Goal: Task Accomplishment & Management: Manage account settings

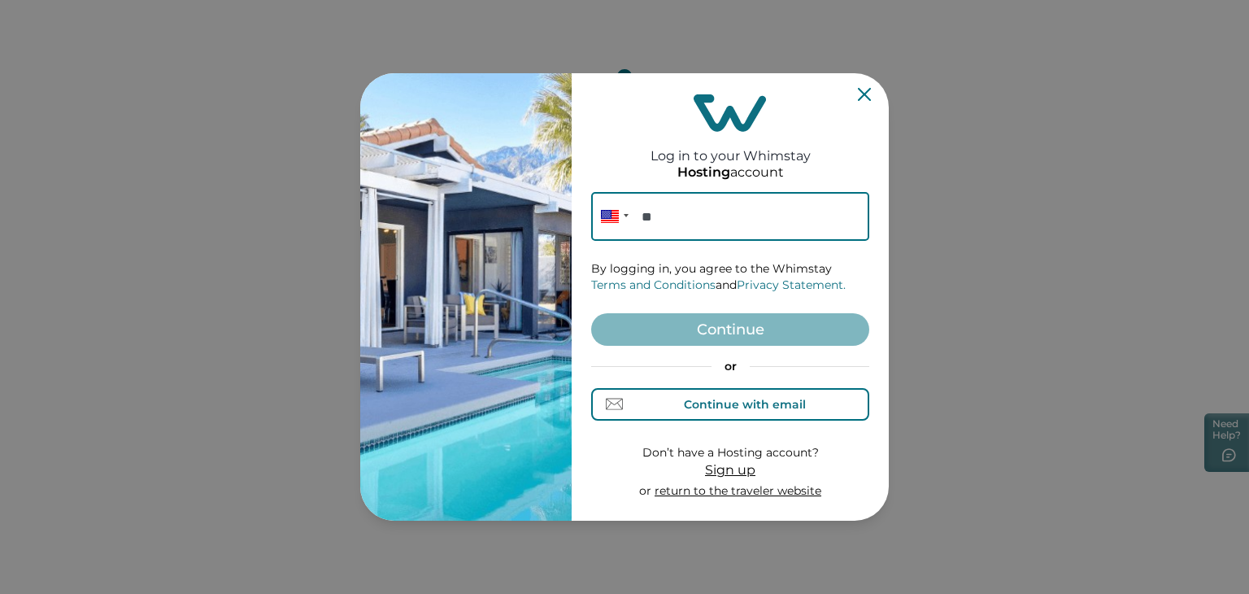
click at [694, 395] on div "Continue with email" at bounding box center [730, 403] width 150 height 17
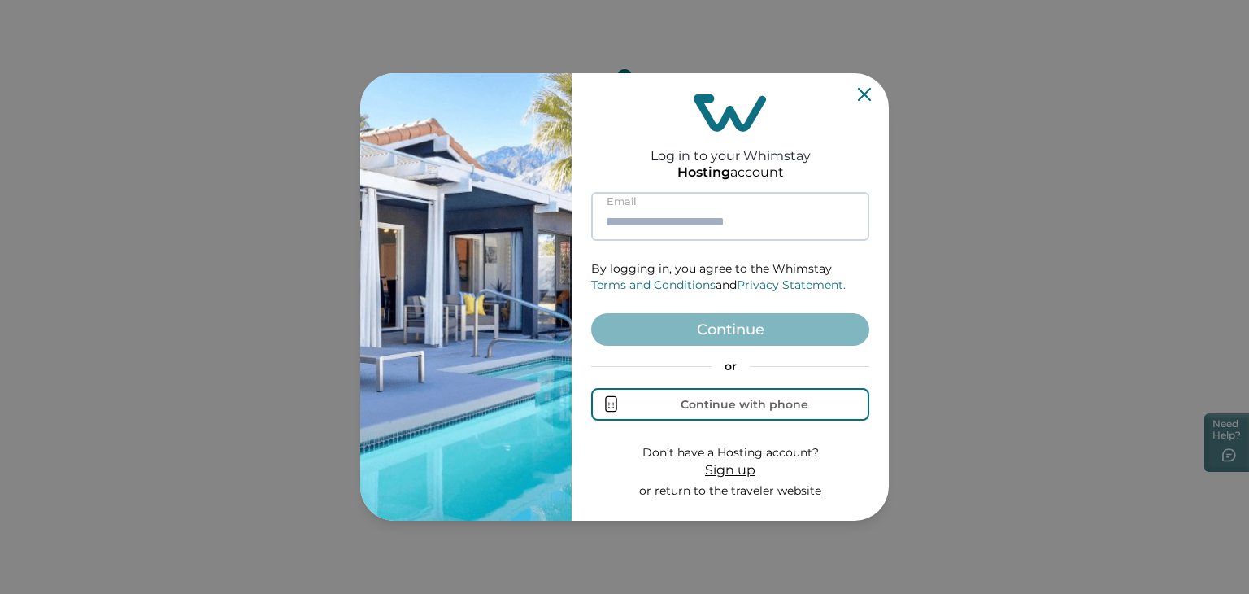
click at [735, 216] on input at bounding box center [730, 216] width 278 height 49
paste input "**********"
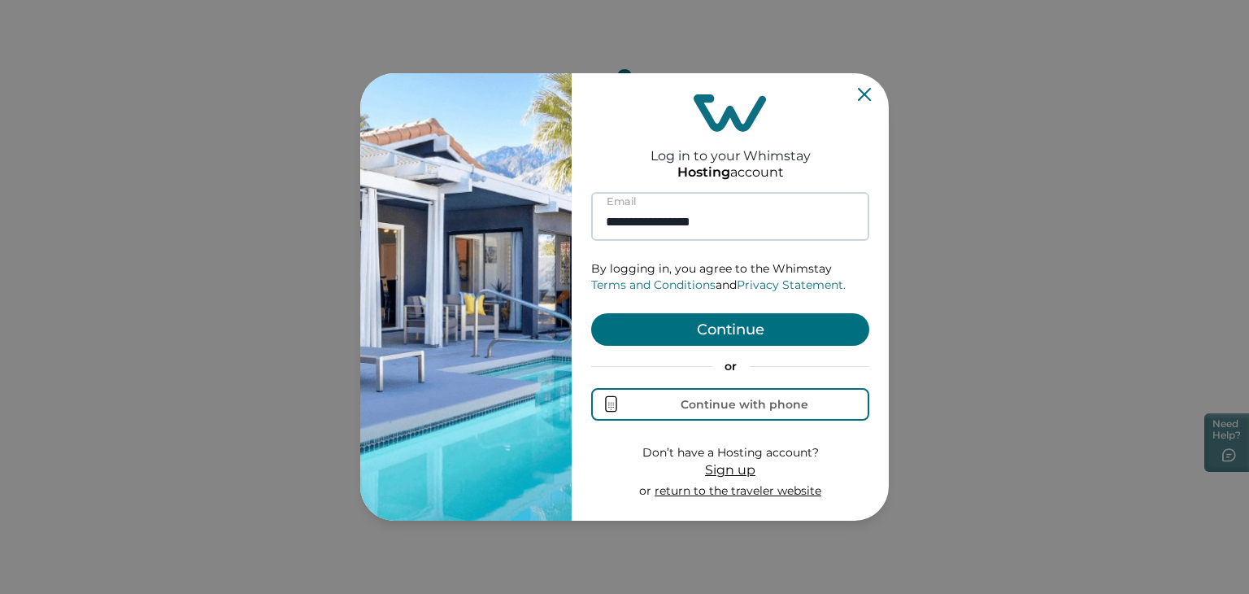
type input "**********"
click at [724, 331] on button "Continue" at bounding box center [730, 329] width 278 height 33
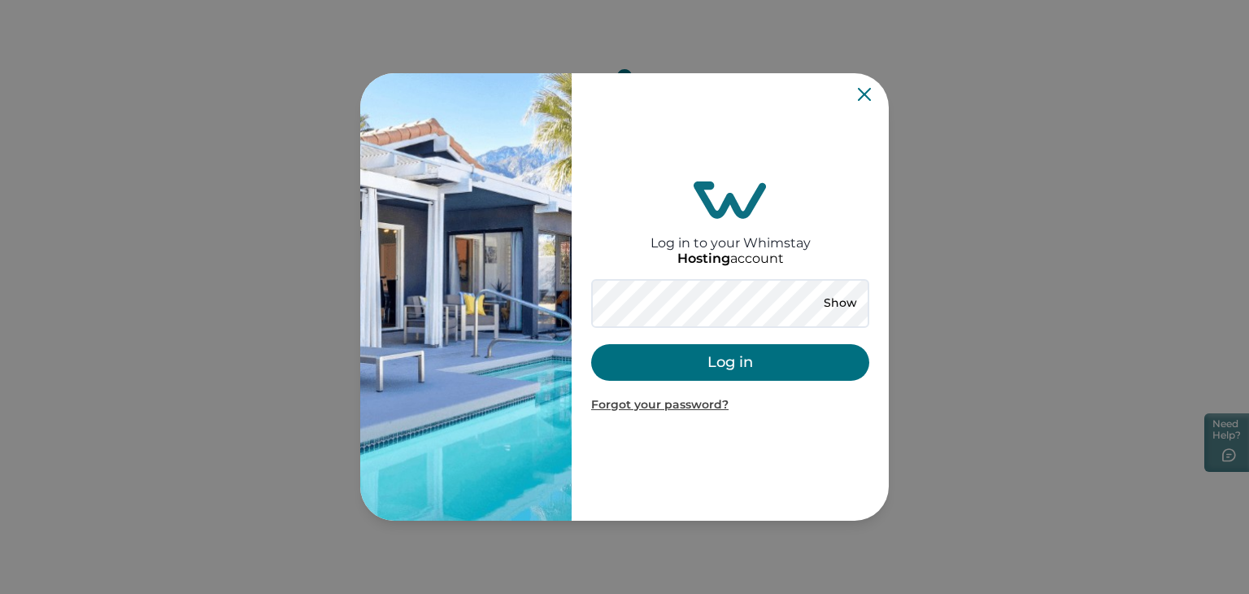
click at [751, 364] on button "Log in" at bounding box center [730, 362] width 278 height 37
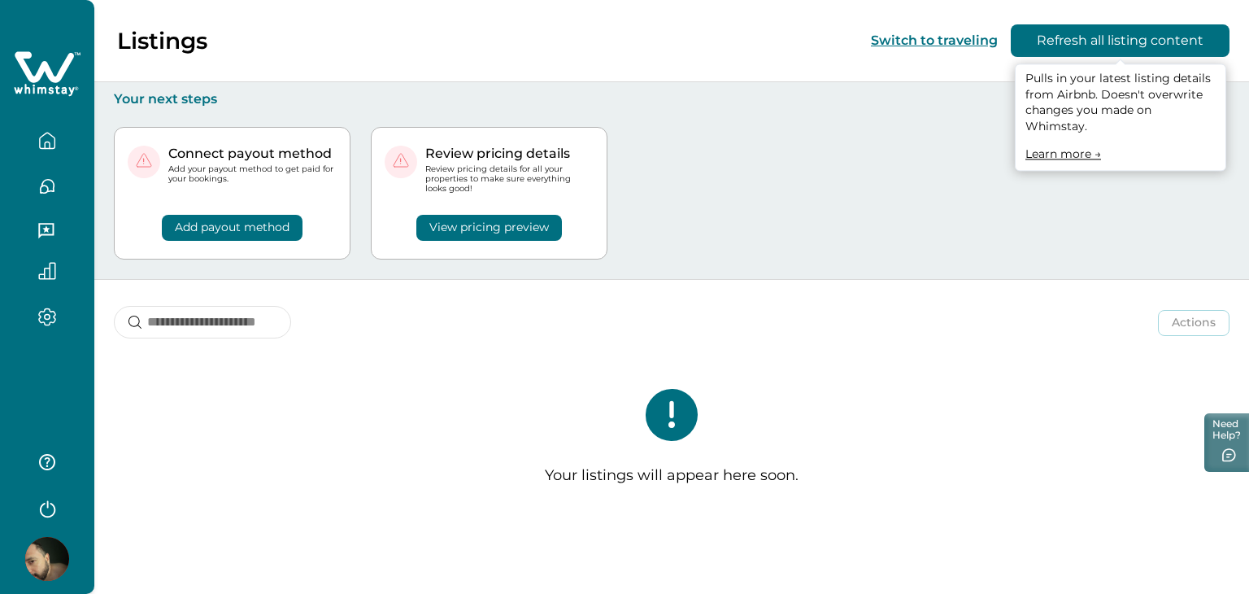
click at [1065, 42] on button "Refresh all listing content" at bounding box center [1120, 40] width 219 height 33
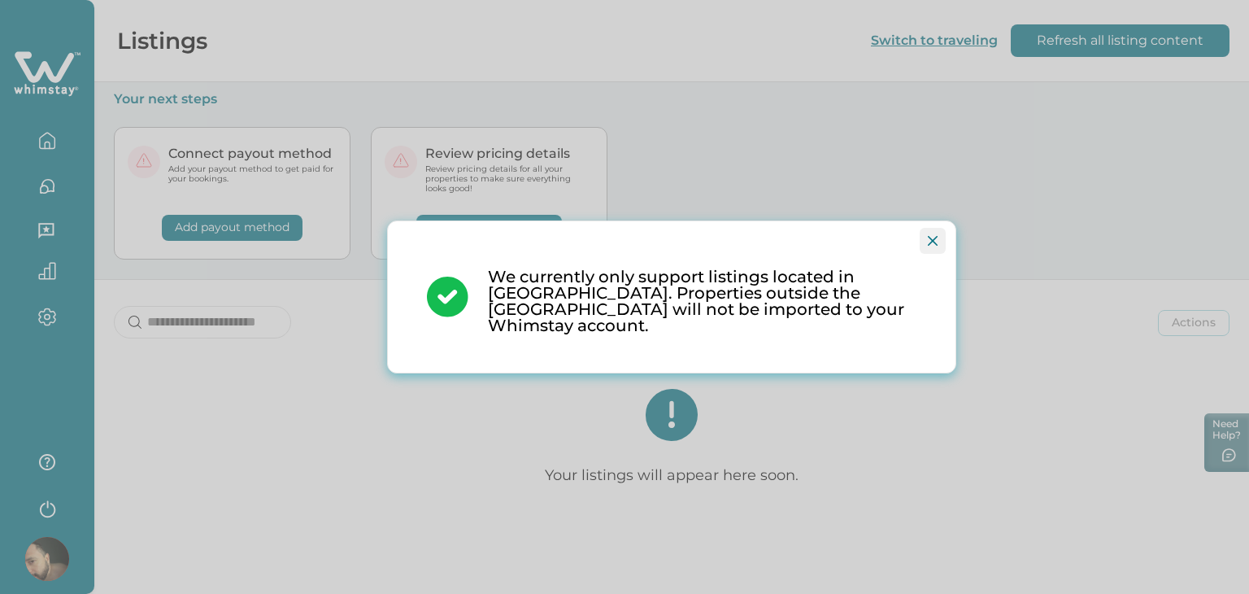
click at [937, 254] on button "Close" at bounding box center [933, 241] width 26 height 26
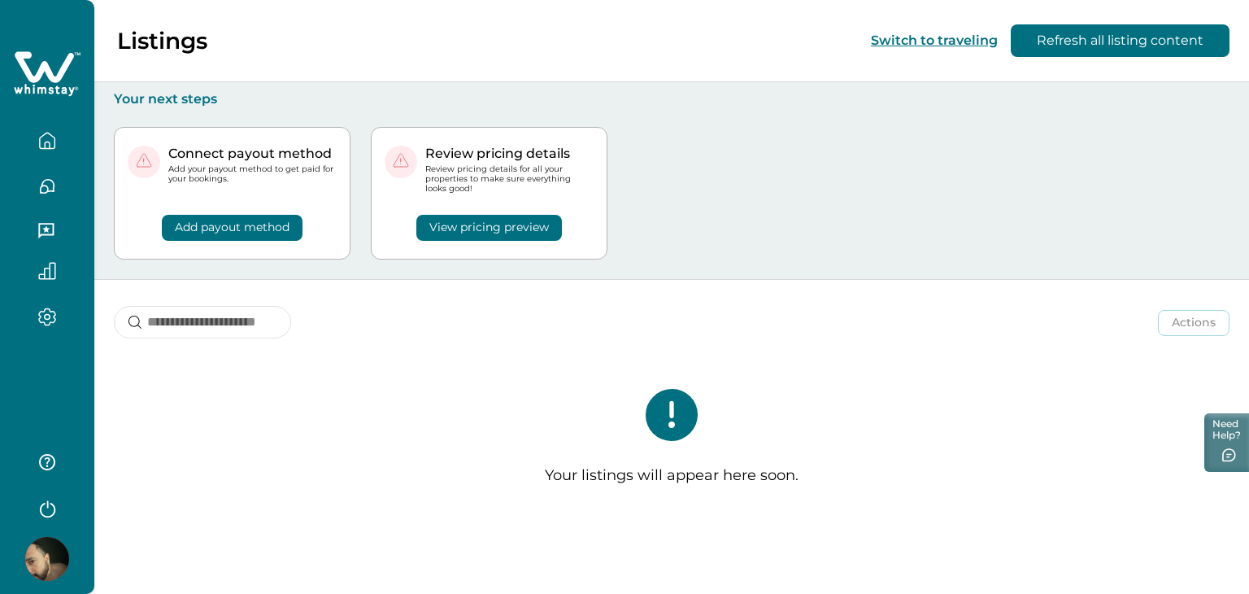
click at [53, 144] on icon "button" at bounding box center [47, 141] width 18 height 18
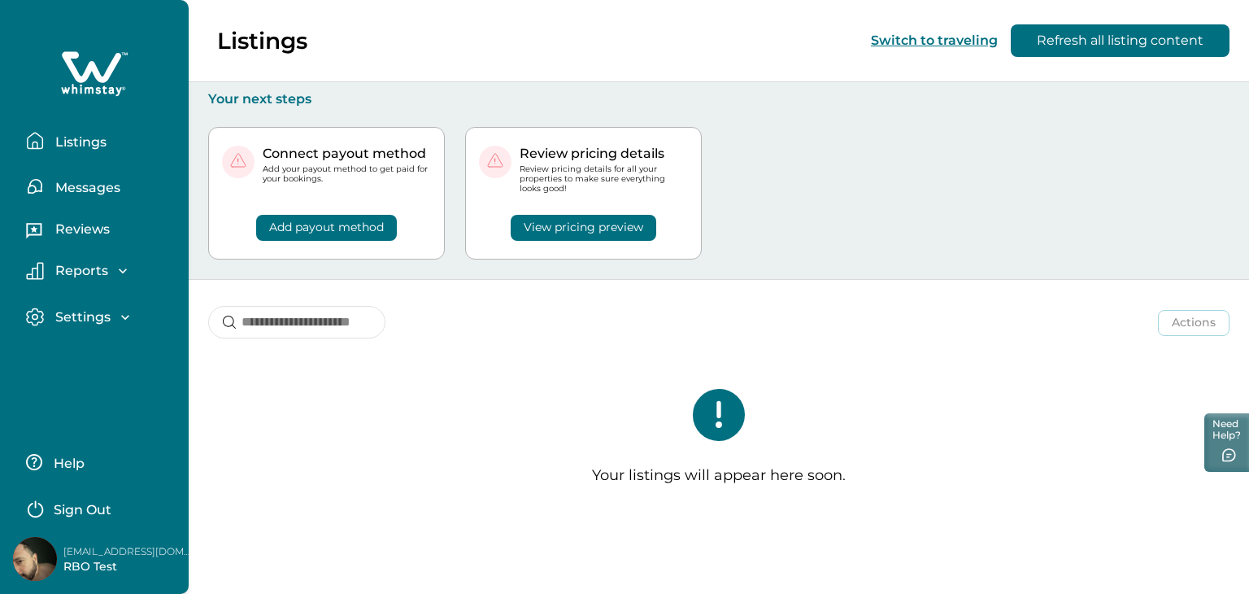
click at [53, 144] on p "Listings" at bounding box center [78, 142] width 56 height 16
click at [82, 79] on icon at bounding box center [91, 66] width 59 height 31
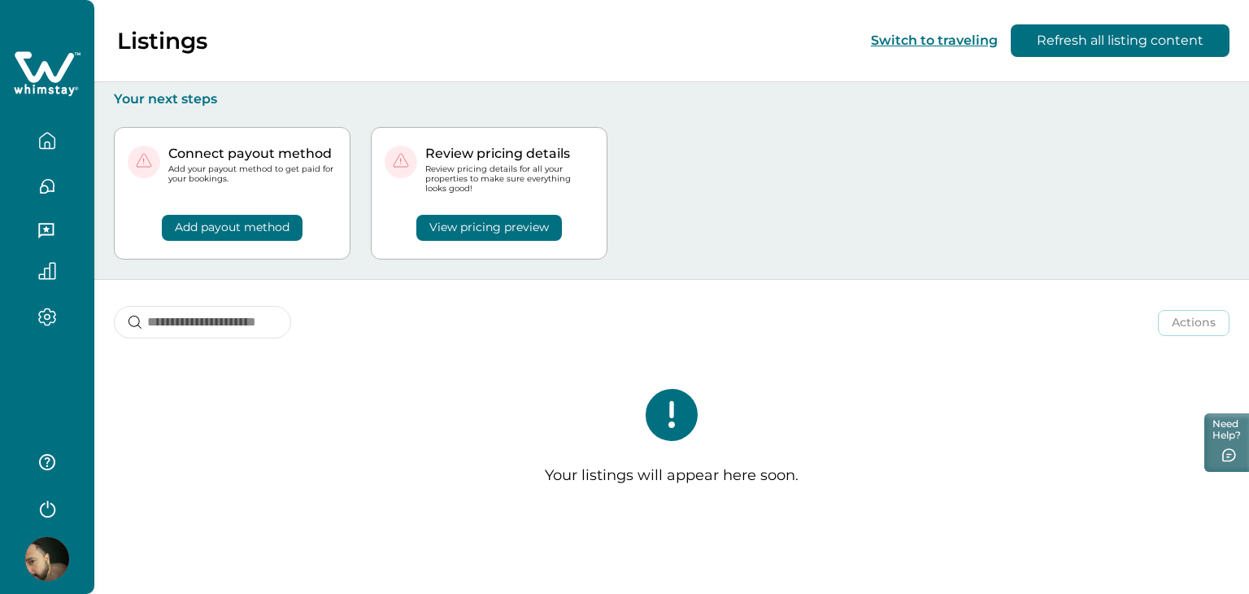
click at [81, 79] on icon at bounding box center [47, 74] width 67 height 49
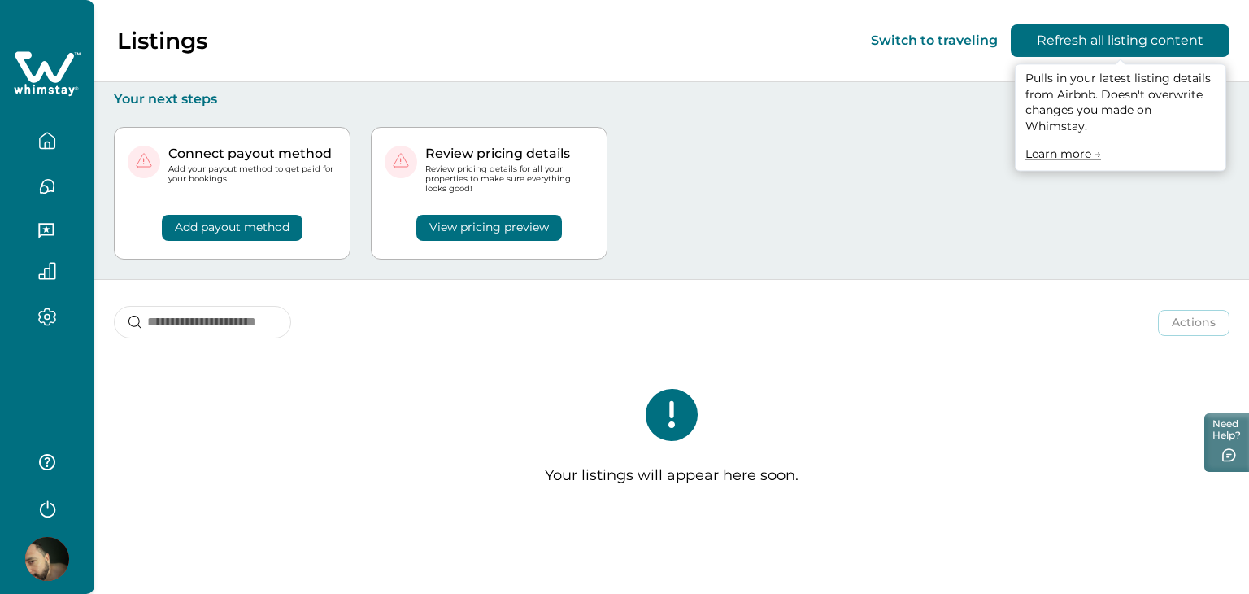
click at [1090, 46] on button "Refresh all listing content" at bounding box center [1120, 40] width 219 height 33
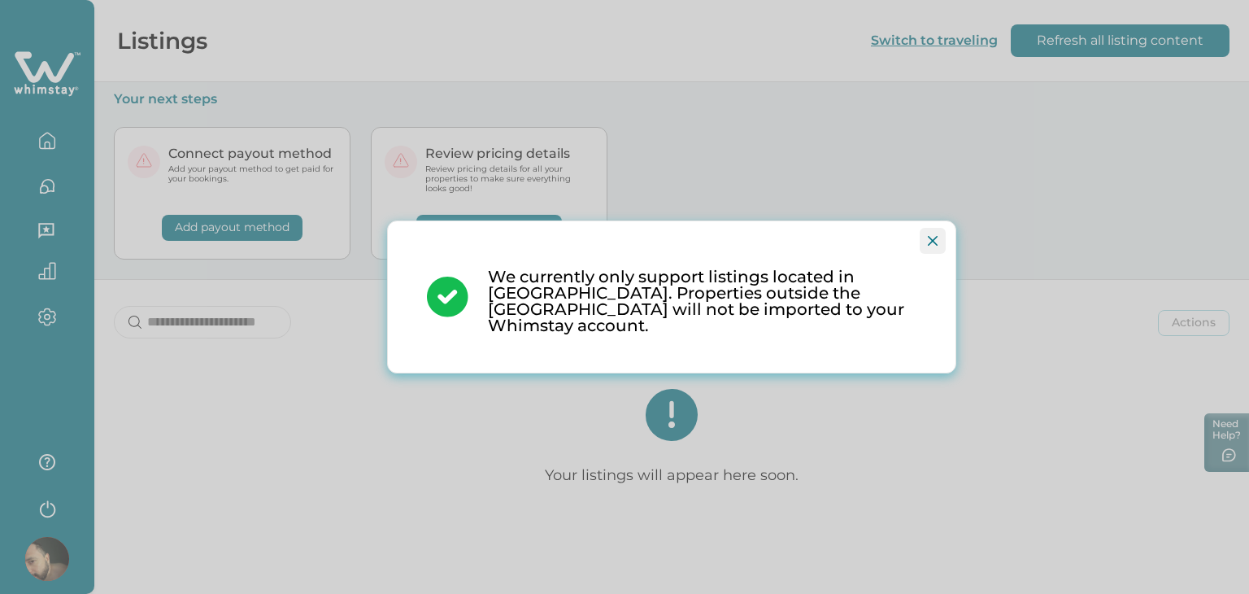
click at [930, 238] on button "Close" at bounding box center [933, 241] width 26 height 26
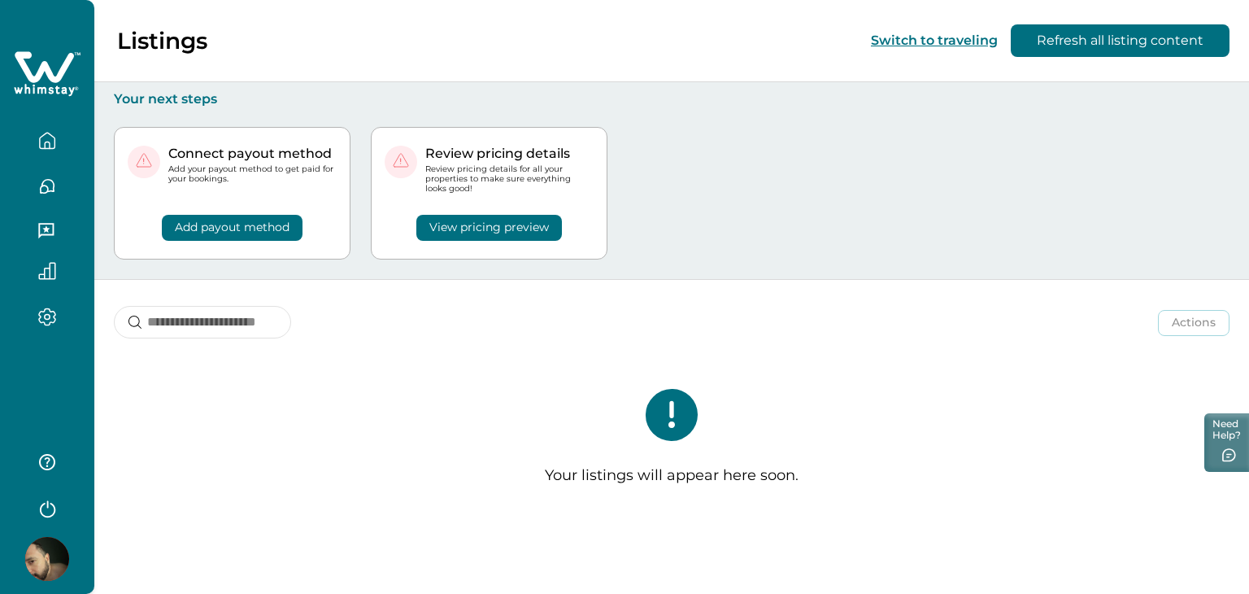
click at [26, 409] on div at bounding box center [47, 297] width 94 height 594
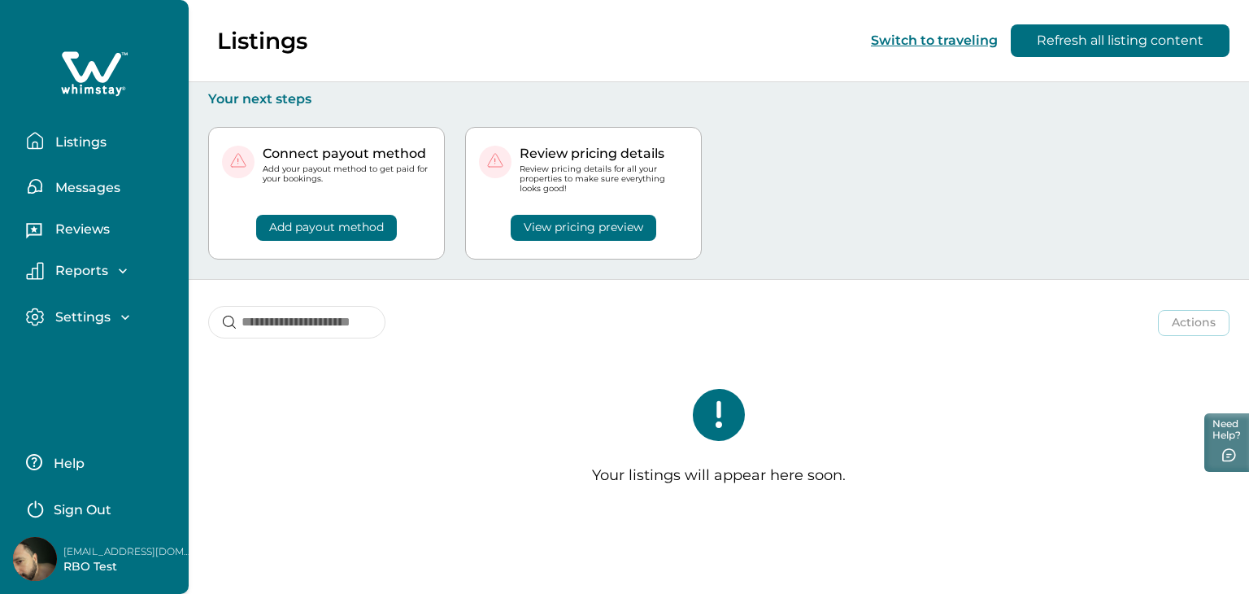
click at [83, 518] on button "Sign Out" at bounding box center [98, 507] width 144 height 33
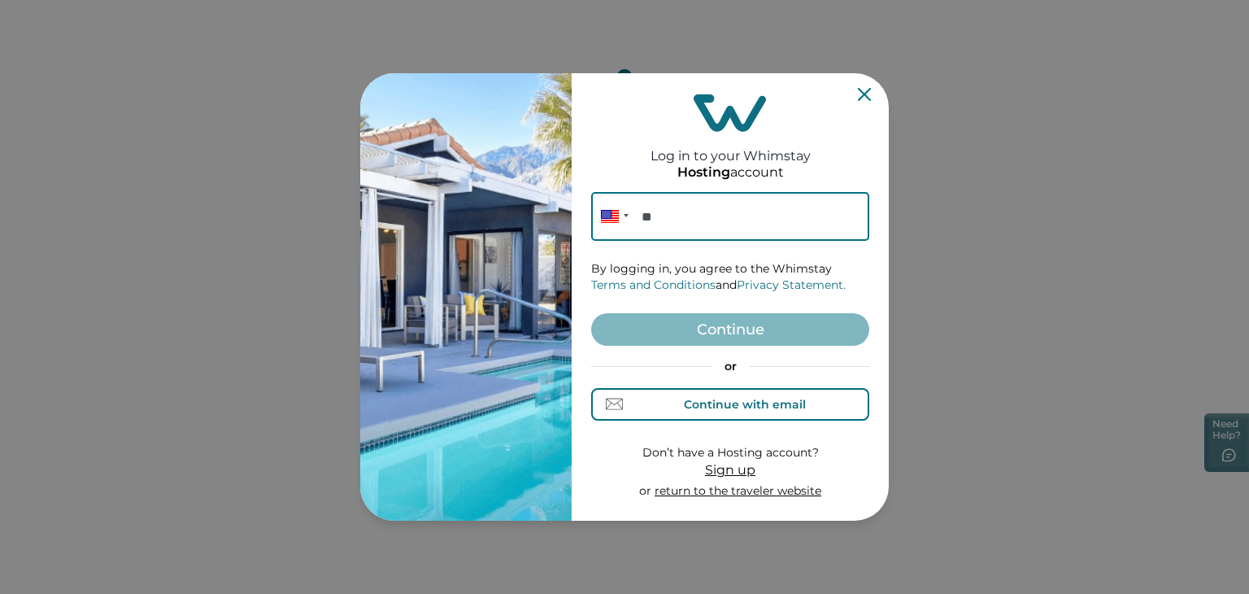
click at [812, 401] on button "Continue with email" at bounding box center [730, 404] width 278 height 33
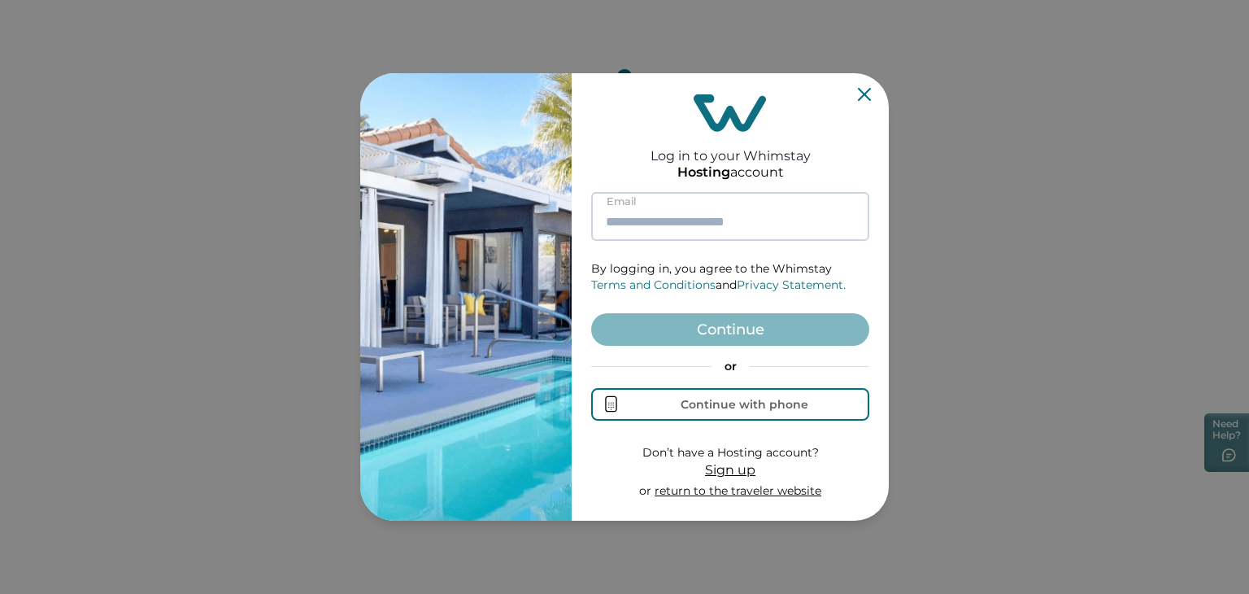
click at [761, 212] on input at bounding box center [730, 216] width 278 height 49
paste input "**********"
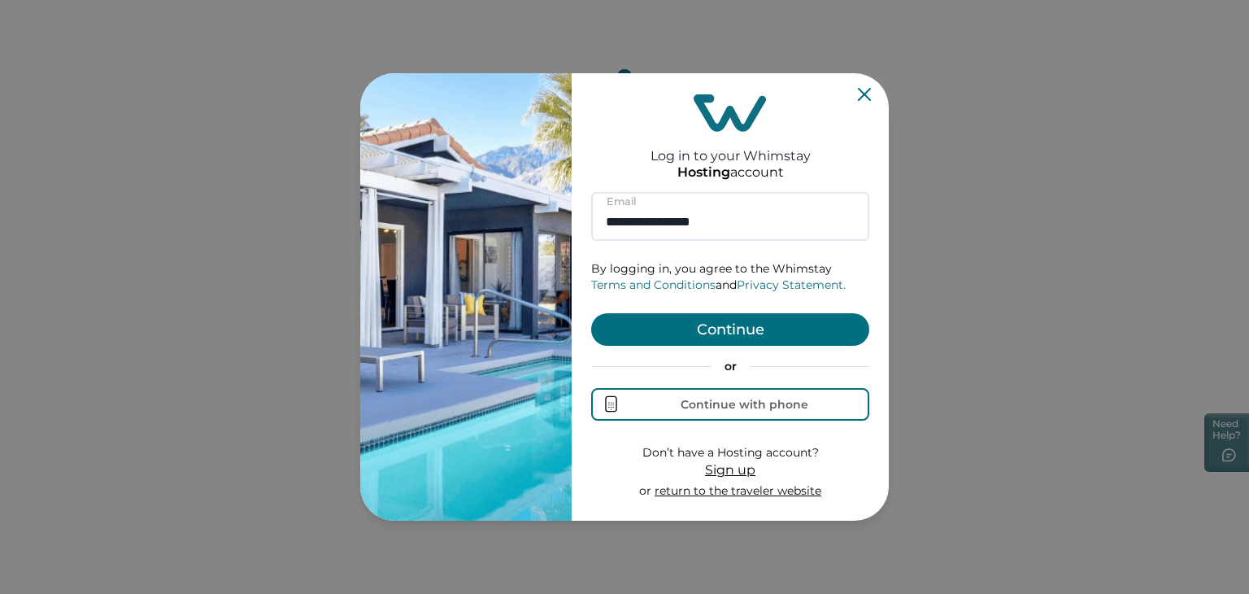
type input "**********"
click at [754, 322] on button "Continue" at bounding box center [730, 329] width 278 height 33
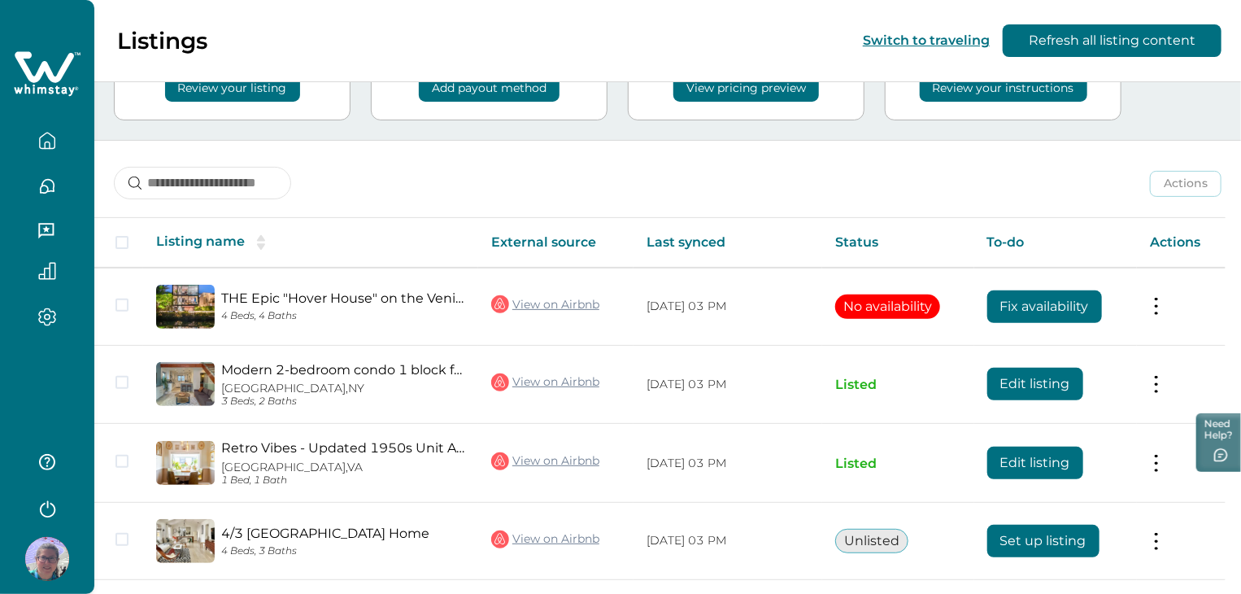
scroll to position [224, 0]
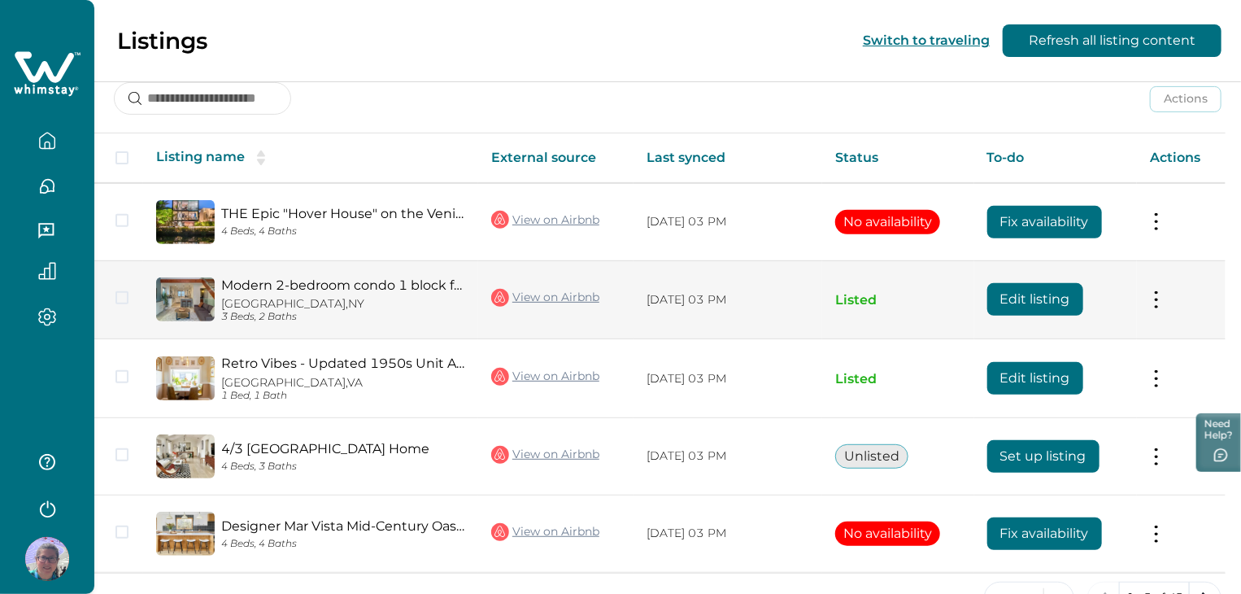
click at [1030, 297] on button "Edit listing" at bounding box center [1035, 299] width 96 height 33
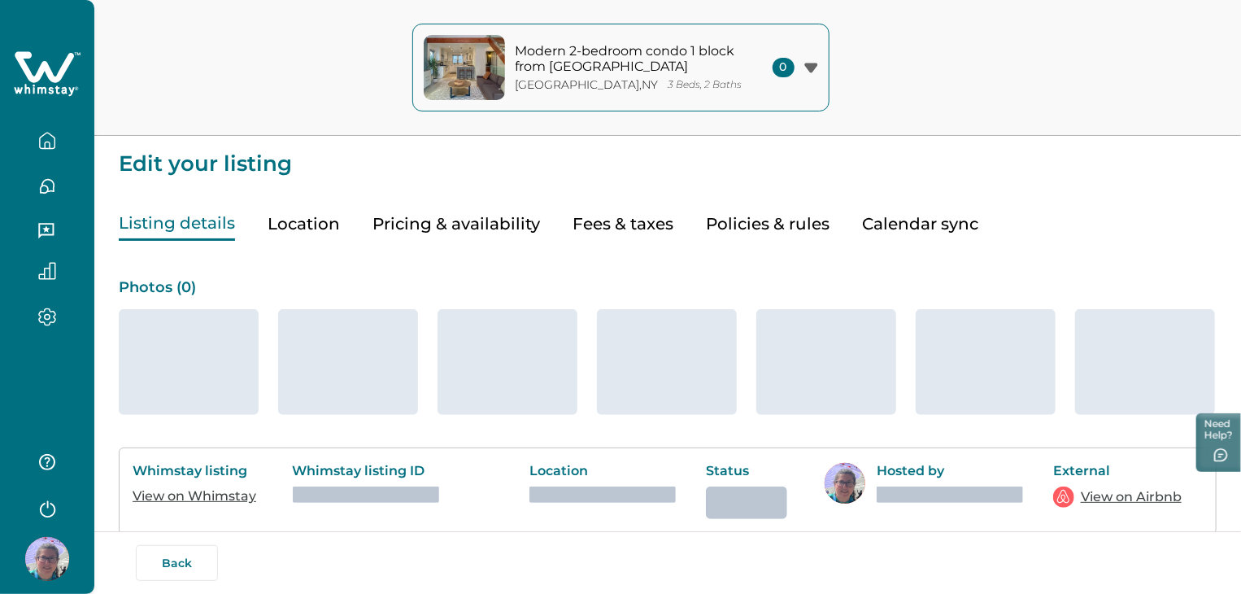
click at [477, 224] on button "Pricing & availability" at bounding box center [456, 223] width 168 height 33
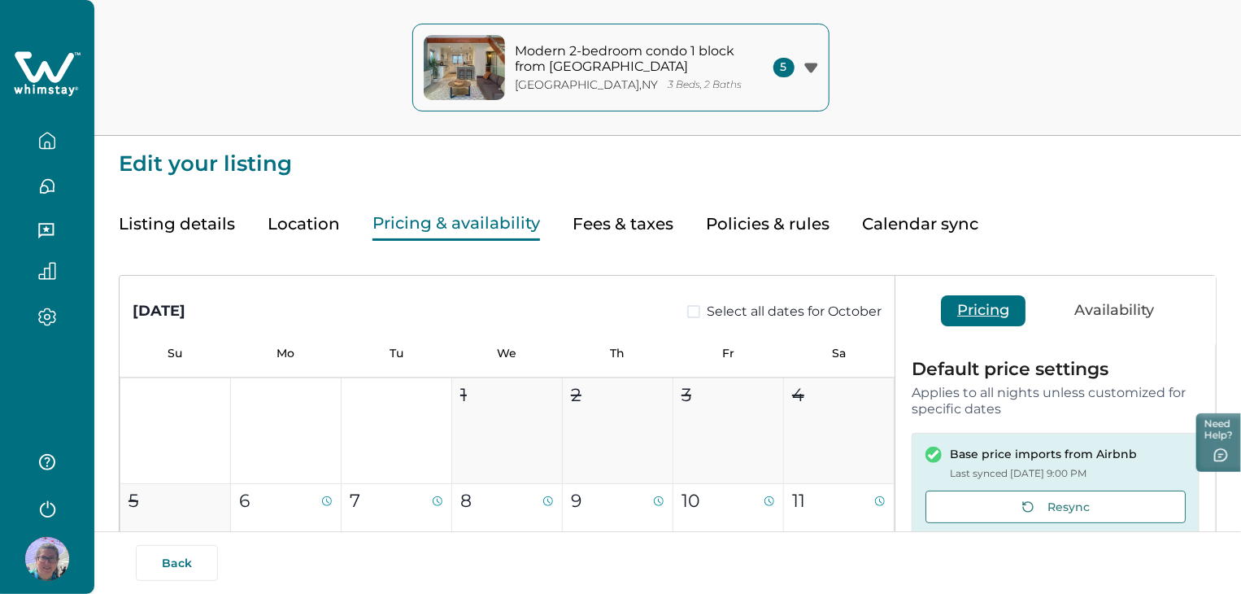
type input "**"
click at [207, 227] on button "Listing details" at bounding box center [177, 223] width 116 height 33
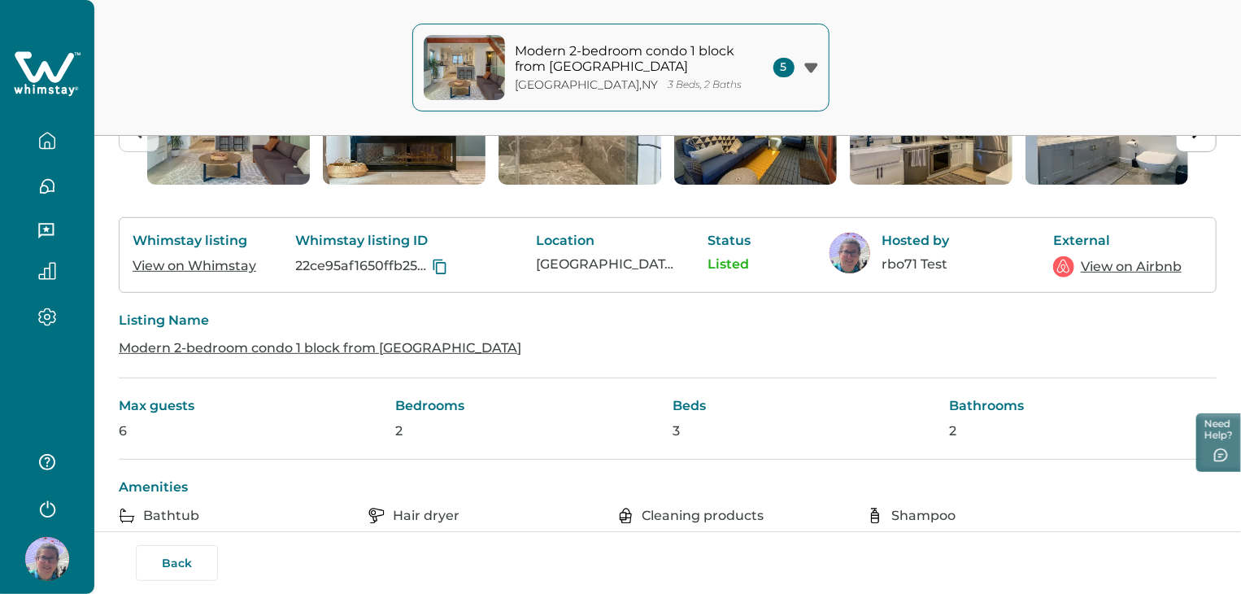
scroll to position [211, 0]
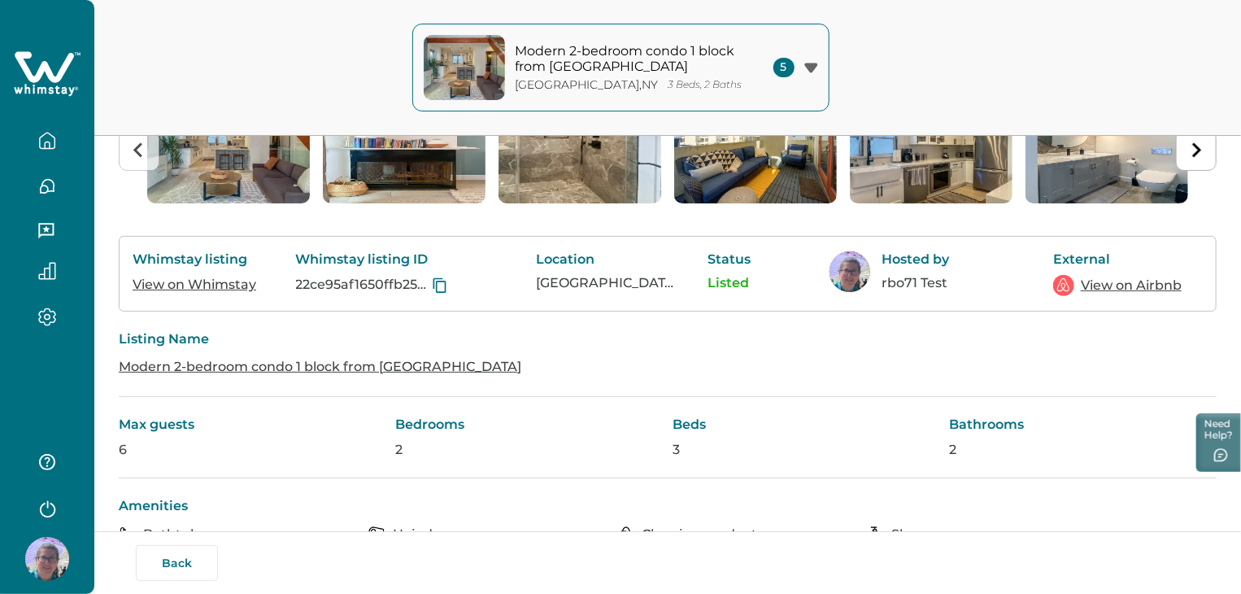
click at [1103, 295] on link "View on Airbnb" at bounding box center [1131, 286] width 101 height 20
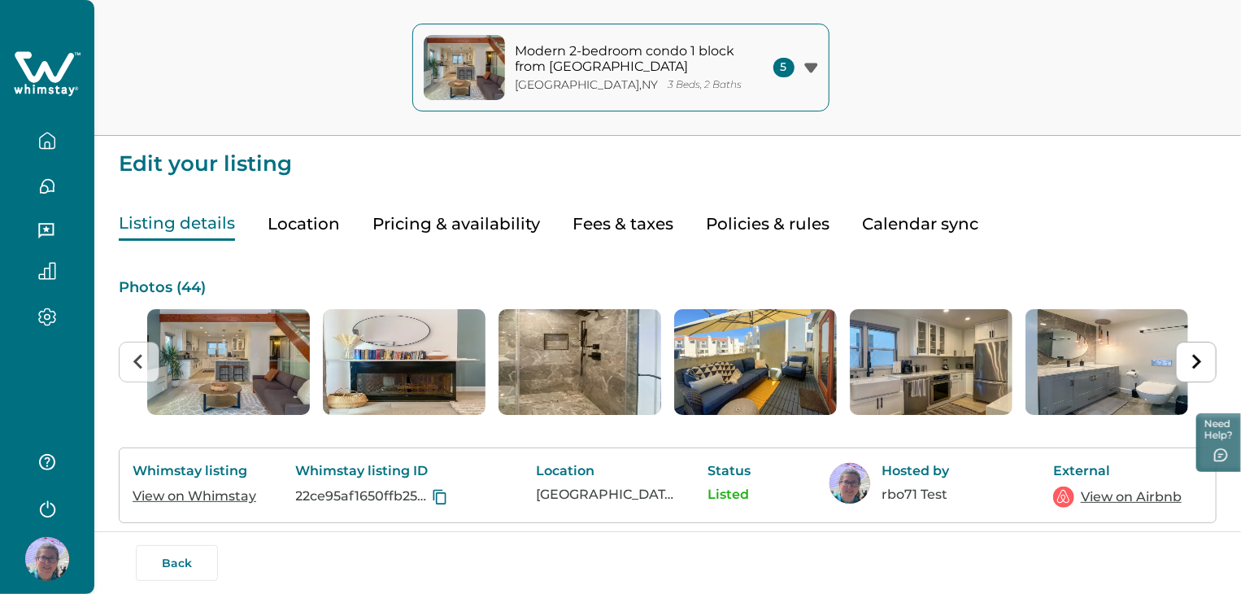
click at [466, 219] on button "Pricing & availability" at bounding box center [456, 223] width 168 height 33
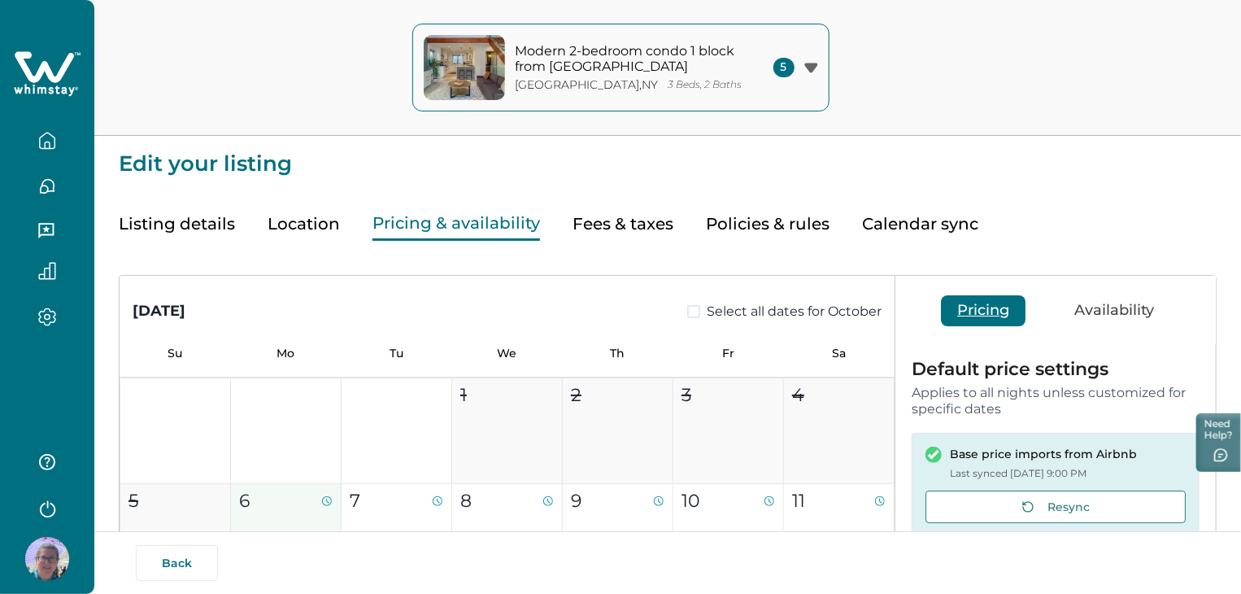
click at [280, 503] on div "6" at bounding box center [285, 500] width 93 height 27
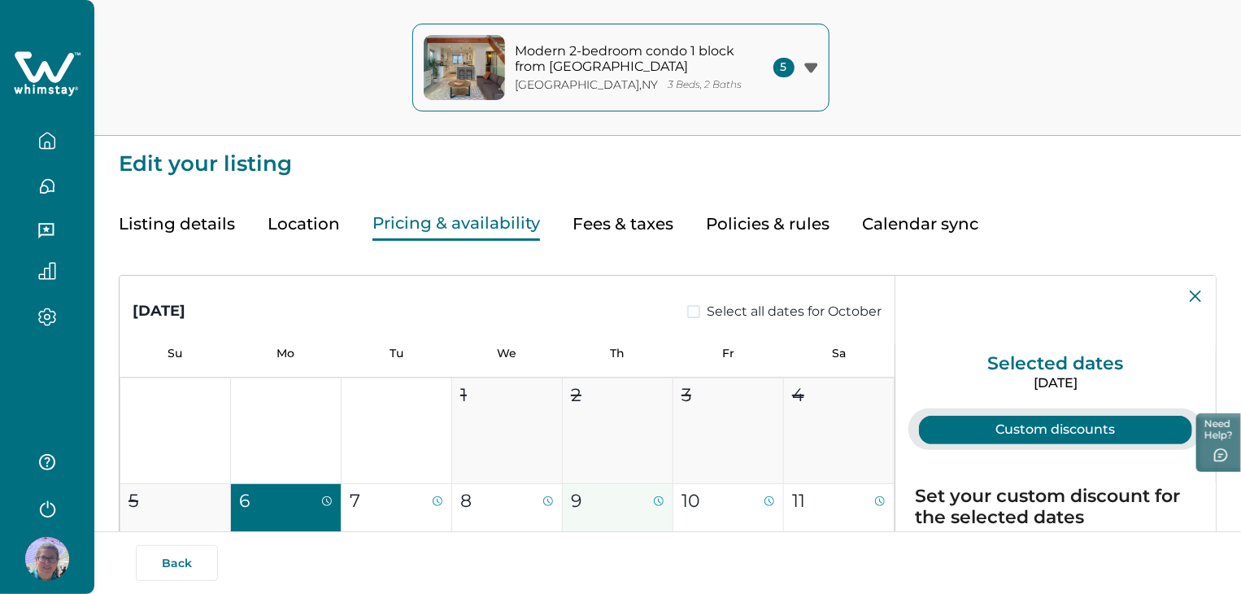
click at [603, 503] on div "9" at bounding box center [617, 500] width 93 height 27
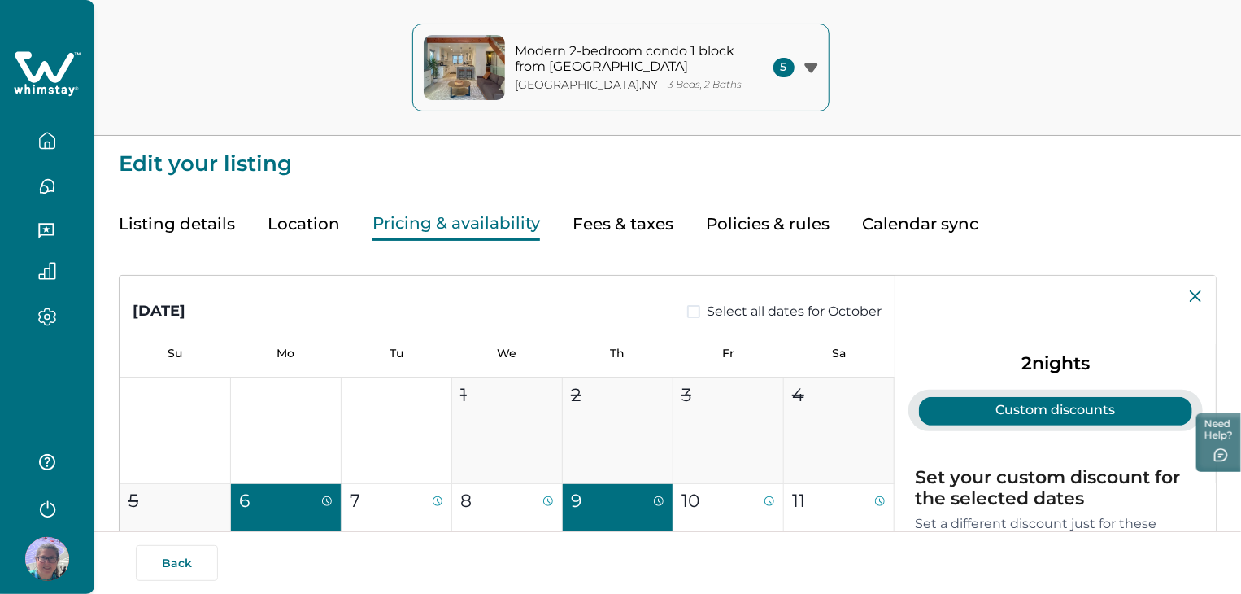
click at [475, 233] on button "Pricing & availability" at bounding box center [456, 223] width 168 height 33
click at [206, 220] on button "Listing details" at bounding box center [177, 223] width 116 height 33
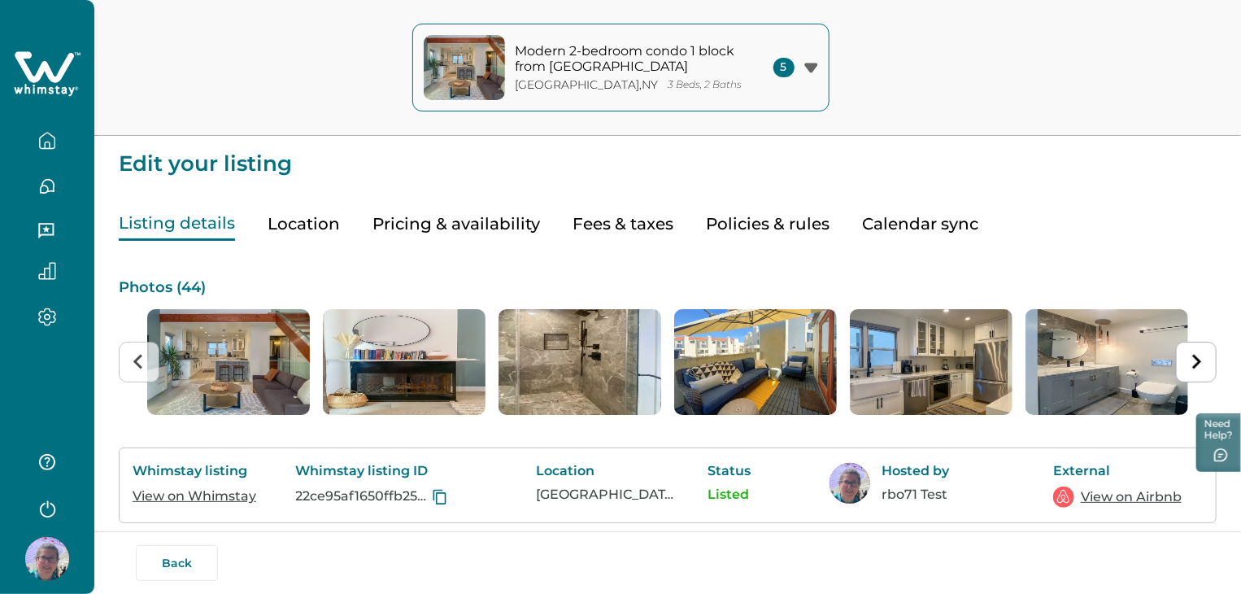
click at [410, 215] on button "Pricing & availability" at bounding box center [456, 223] width 168 height 33
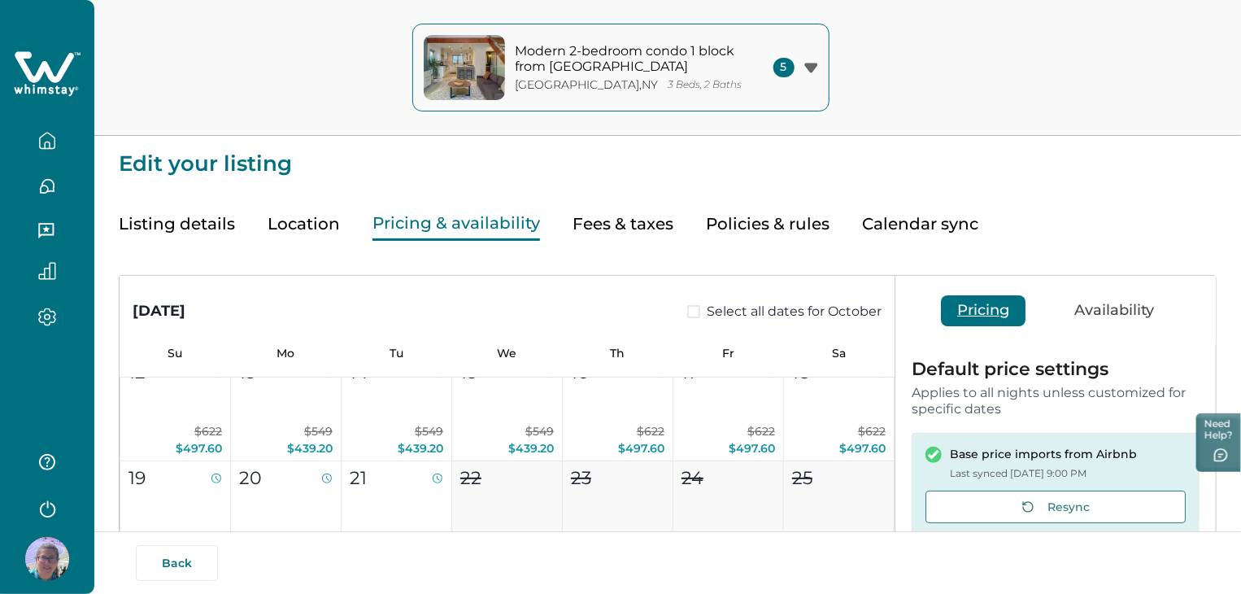
scroll to position [237, 0]
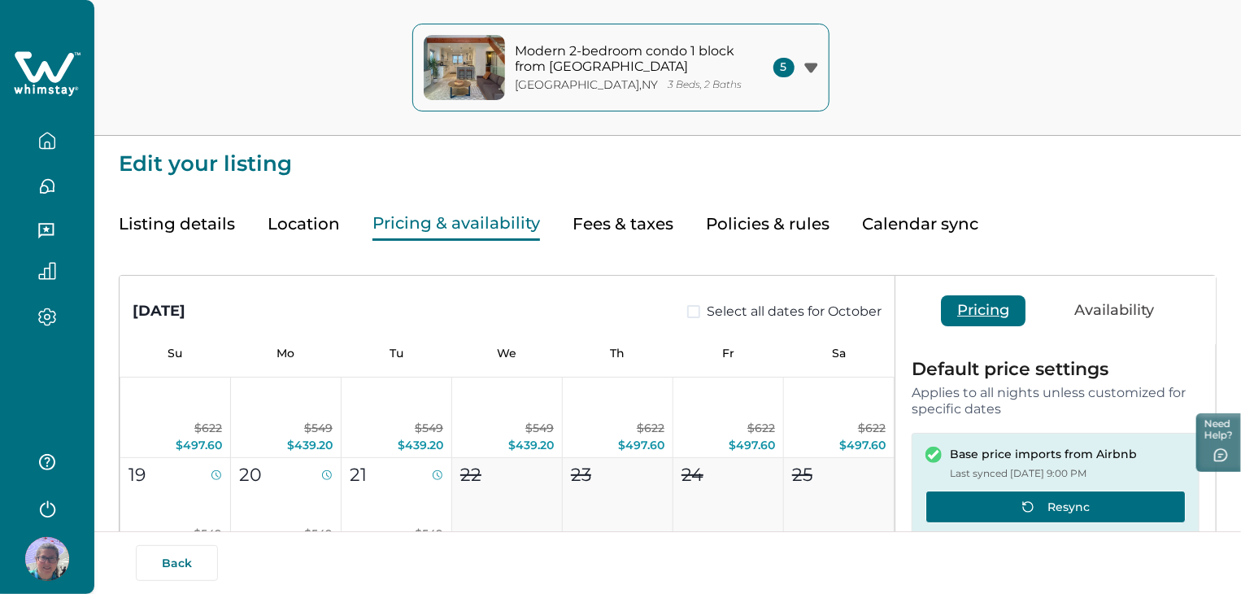
click at [1006, 497] on button "Resync" at bounding box center [1055, 506] width 260 height 33
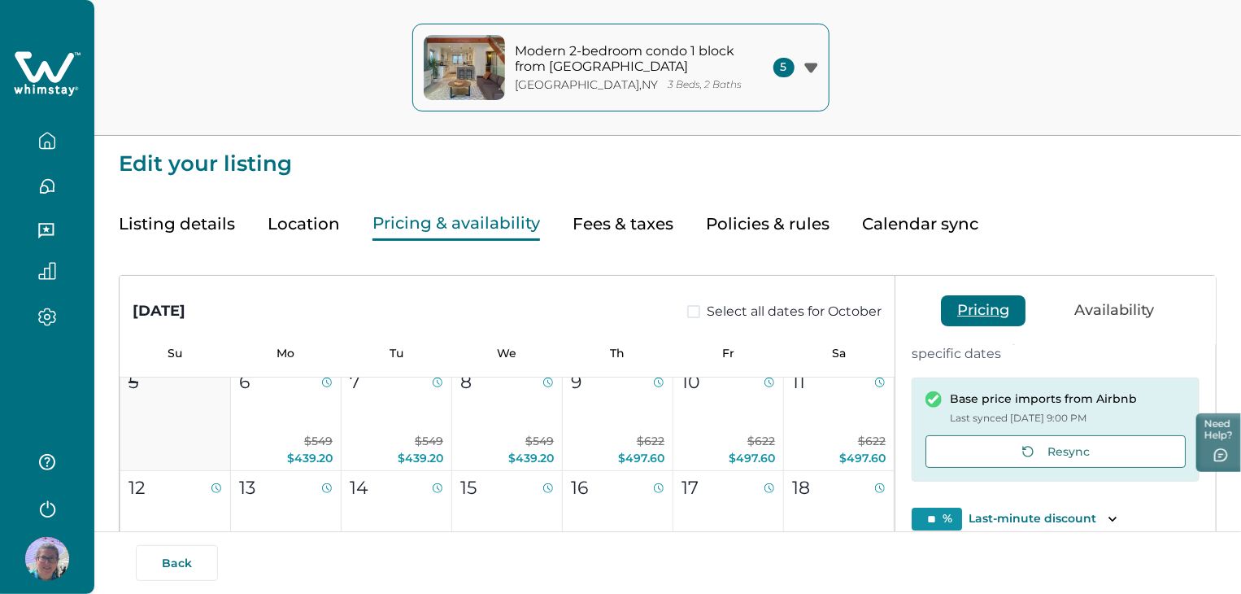
scroll to position [59, 0]
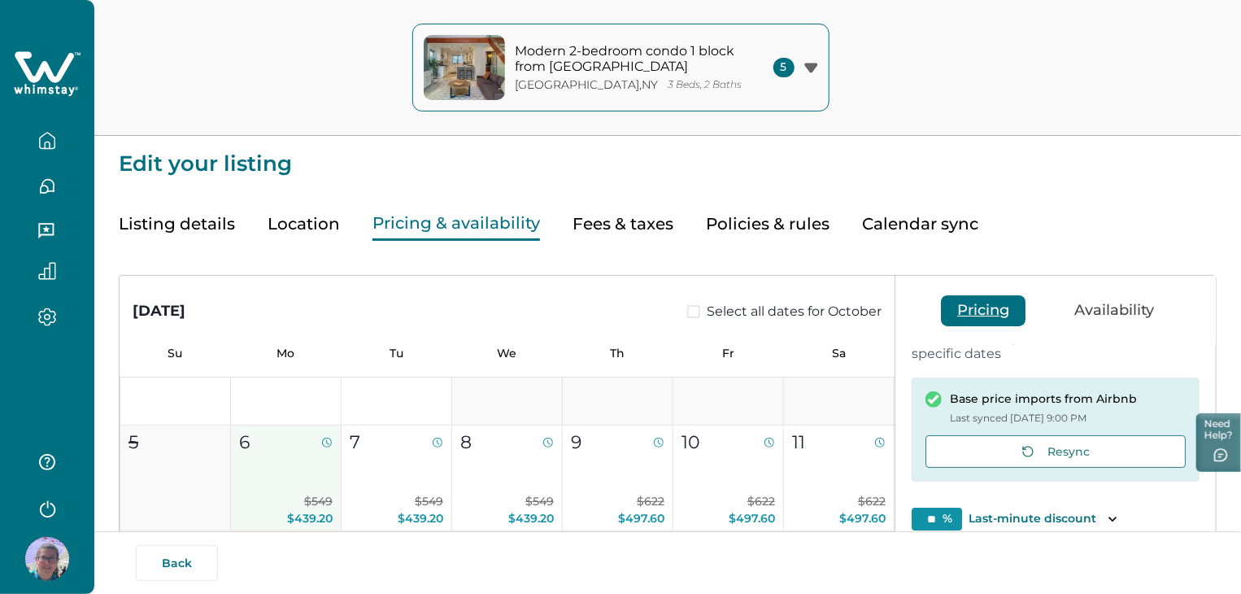
click at [280, 468] on button "6 $549 $439.20" at bounding box center [286, 478] width 111 height 106
type input "**"
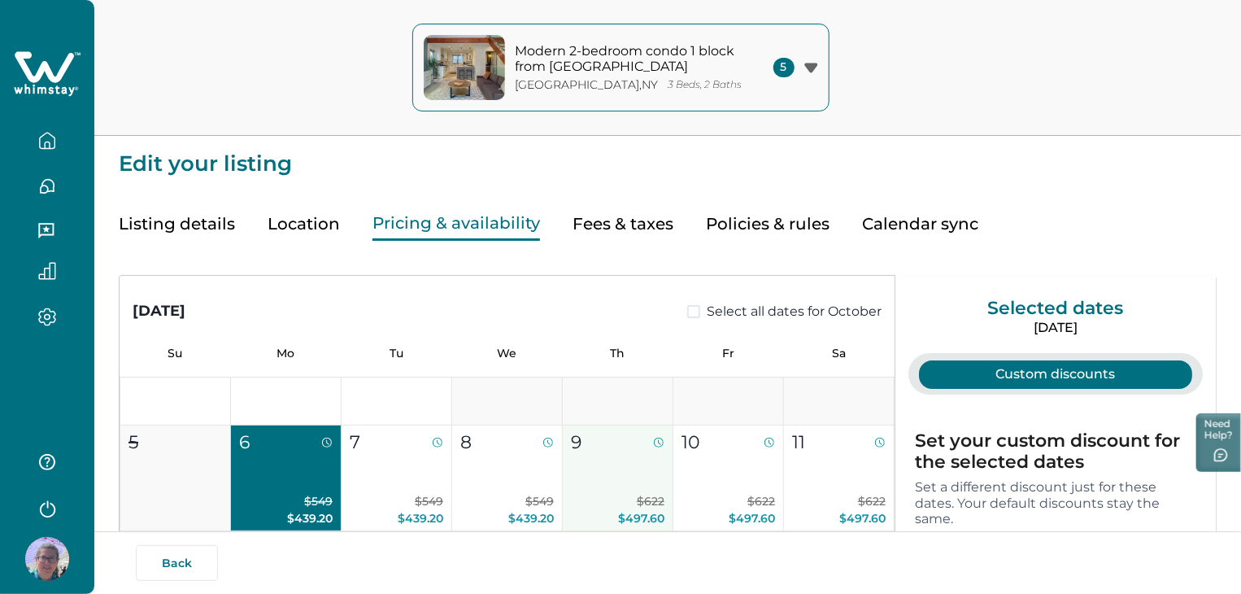
click at [615, 486] on button "9 $622 $497.60" at bounding box center [618, 478] width 111 height 106
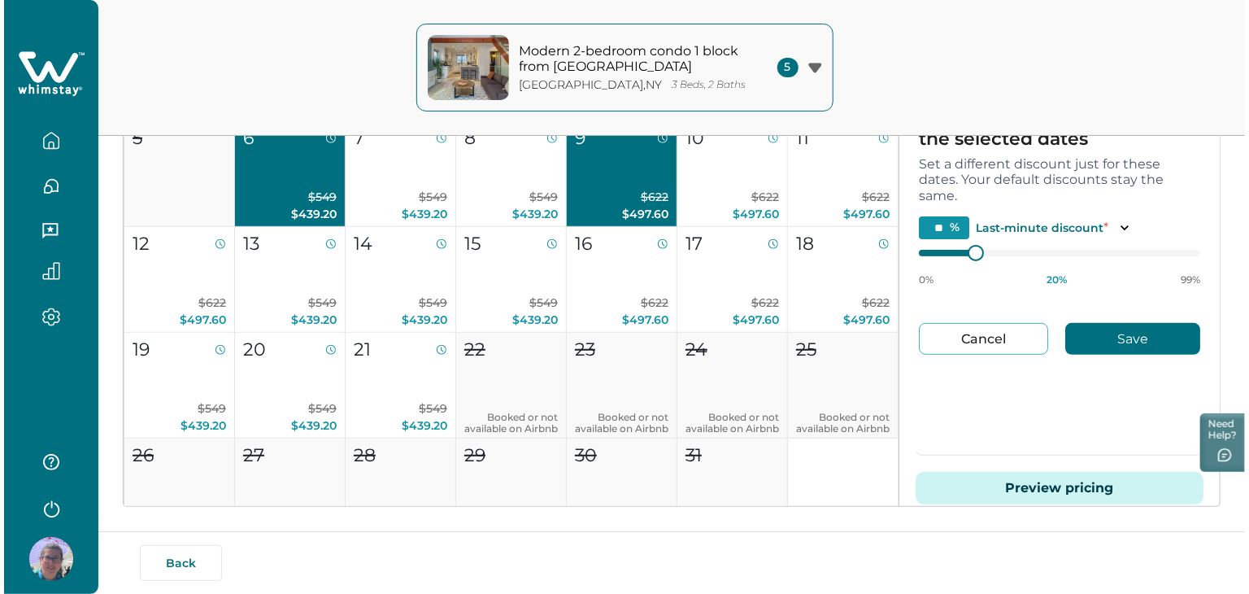
scroll to position [327, 0]
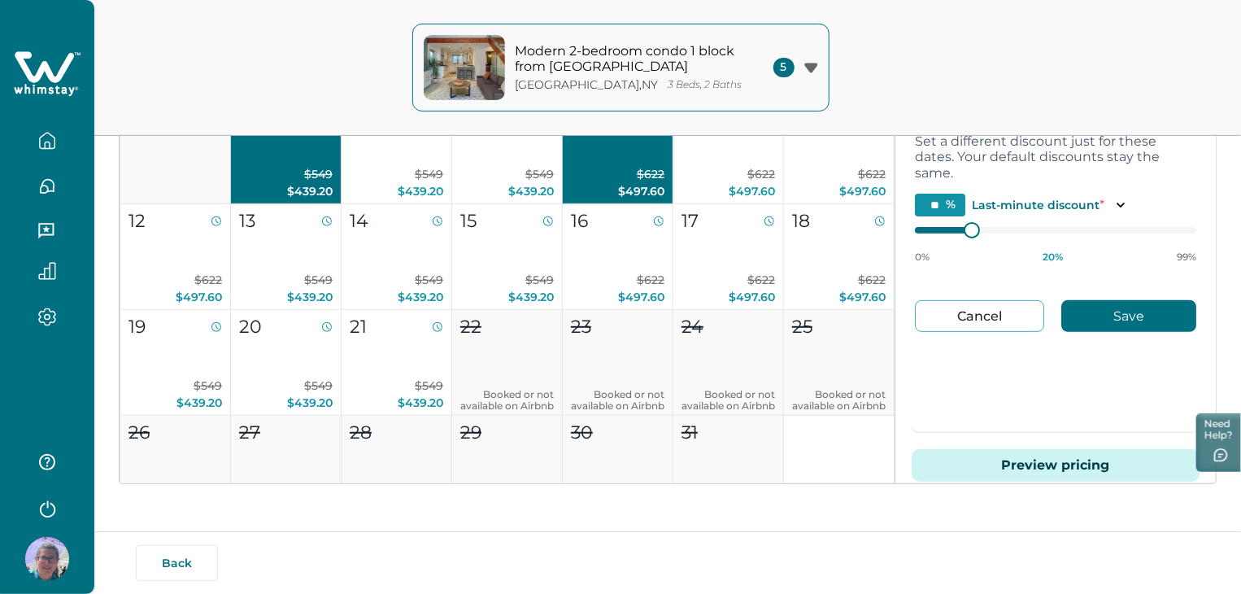
click at [997, 470] on button "Preview pricing" at bounding box center [1056, 465] width 288 height 33
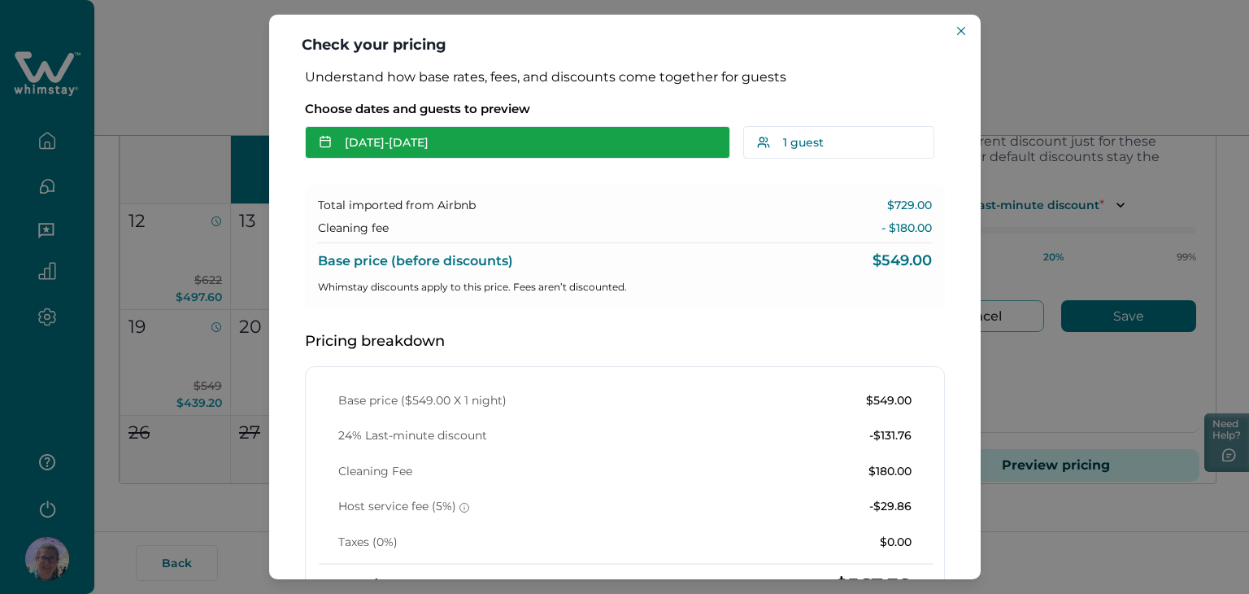
click at [533, 141] on button "[DATE] - [DATE]" at bounding box center [517, 142] width 425 height 33
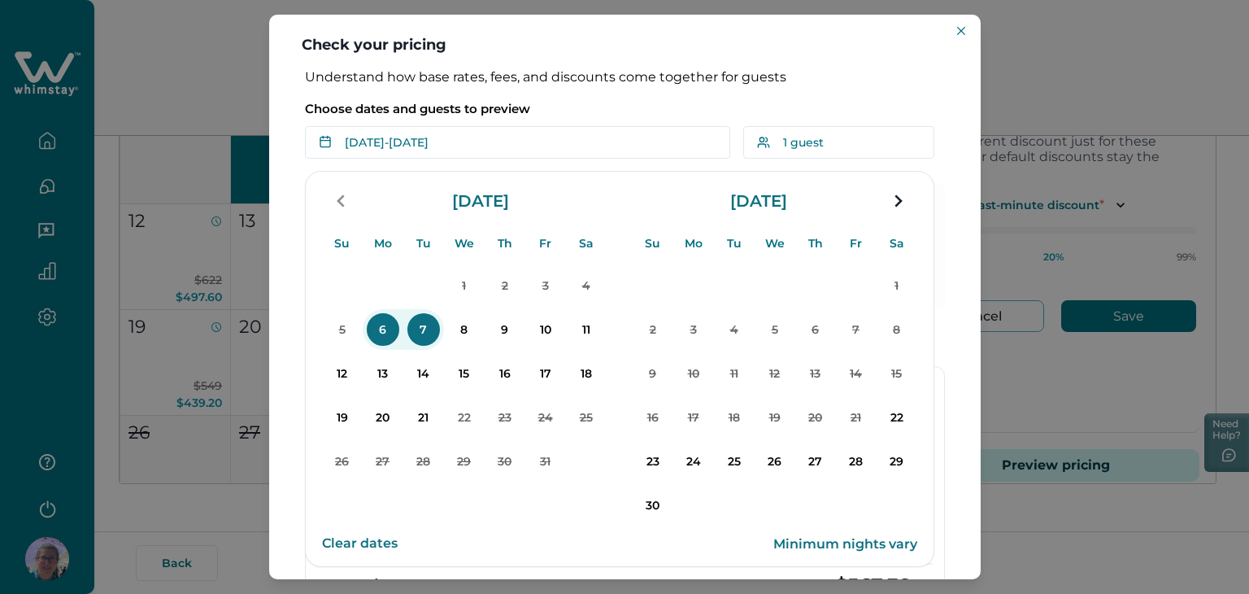
click at [388, 325] on p "6" at bounding box center [383, 329] width 33 height 33
click at [511, 329] on p "9" at bounding box center [505, 329] width 33 height 33
